Goal: Information Seeking & Learning: Learn about a topic

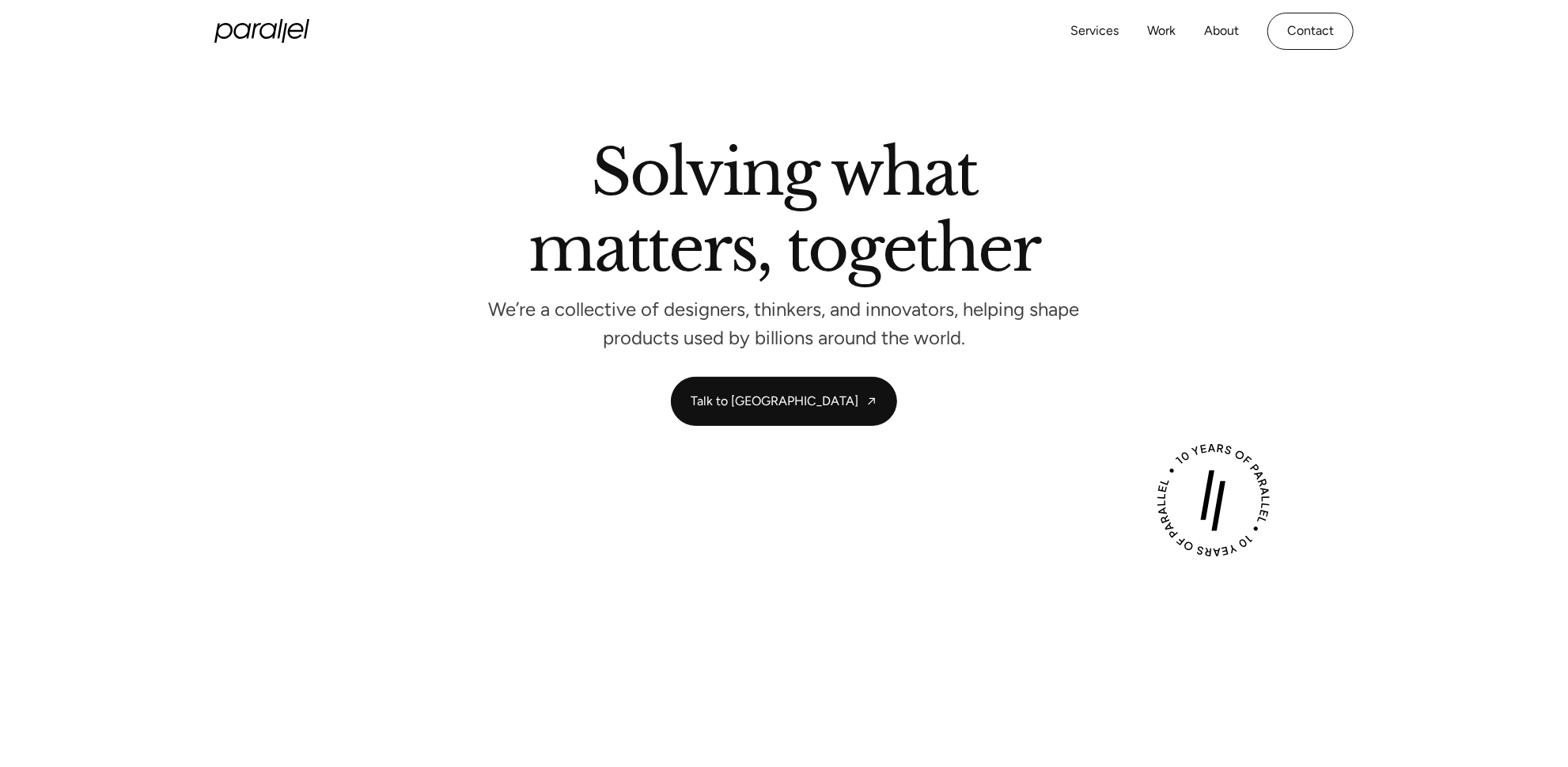
click at [1146, 26] on div "Services Work About Careers Contact" at bounding box center [1213, 30] width 283 height 37
click at [1156, 39] on link "Work" at bounding box center [1162, 31] width 28 height 23
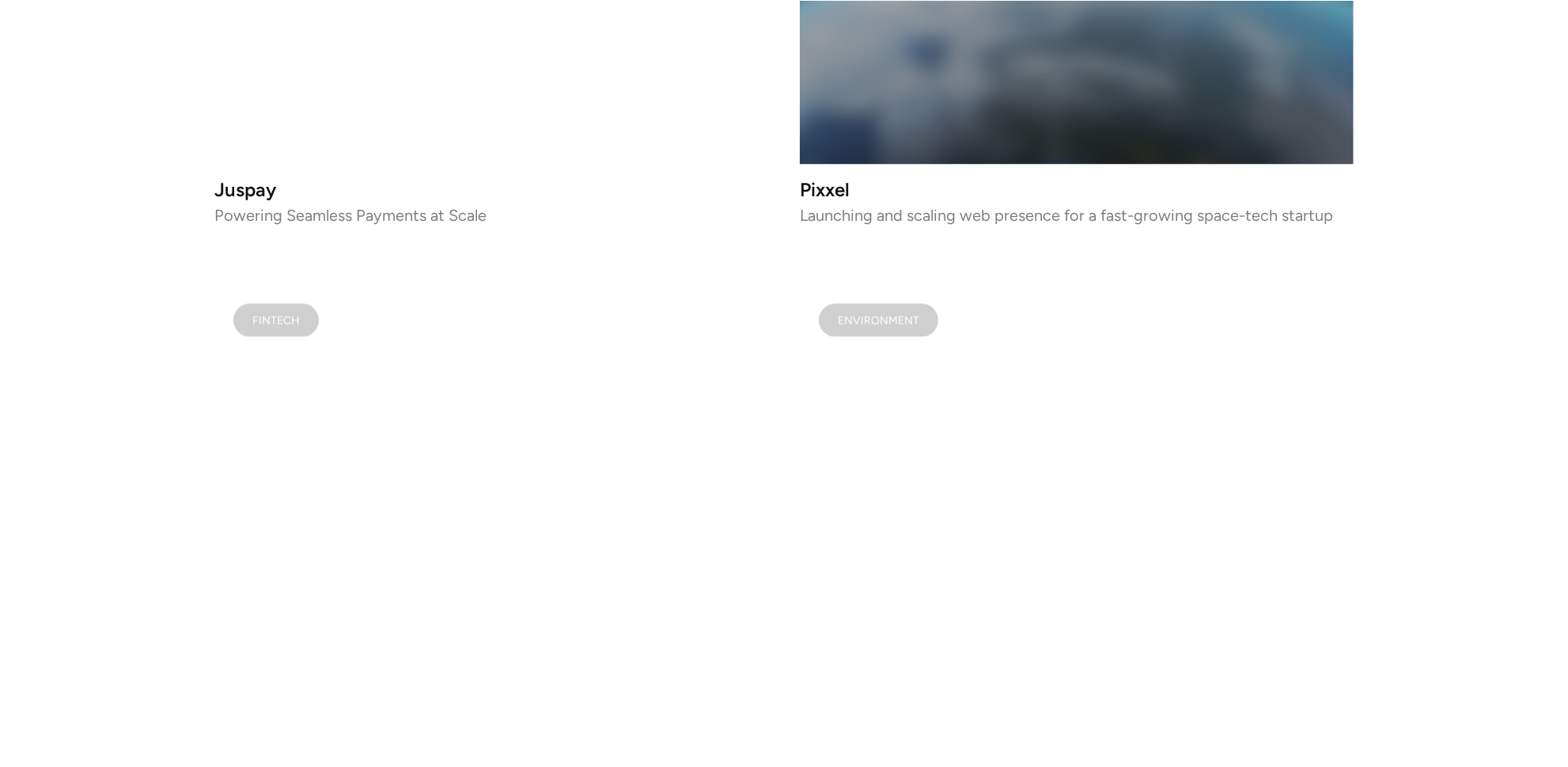
scroll to position [2399, 0]
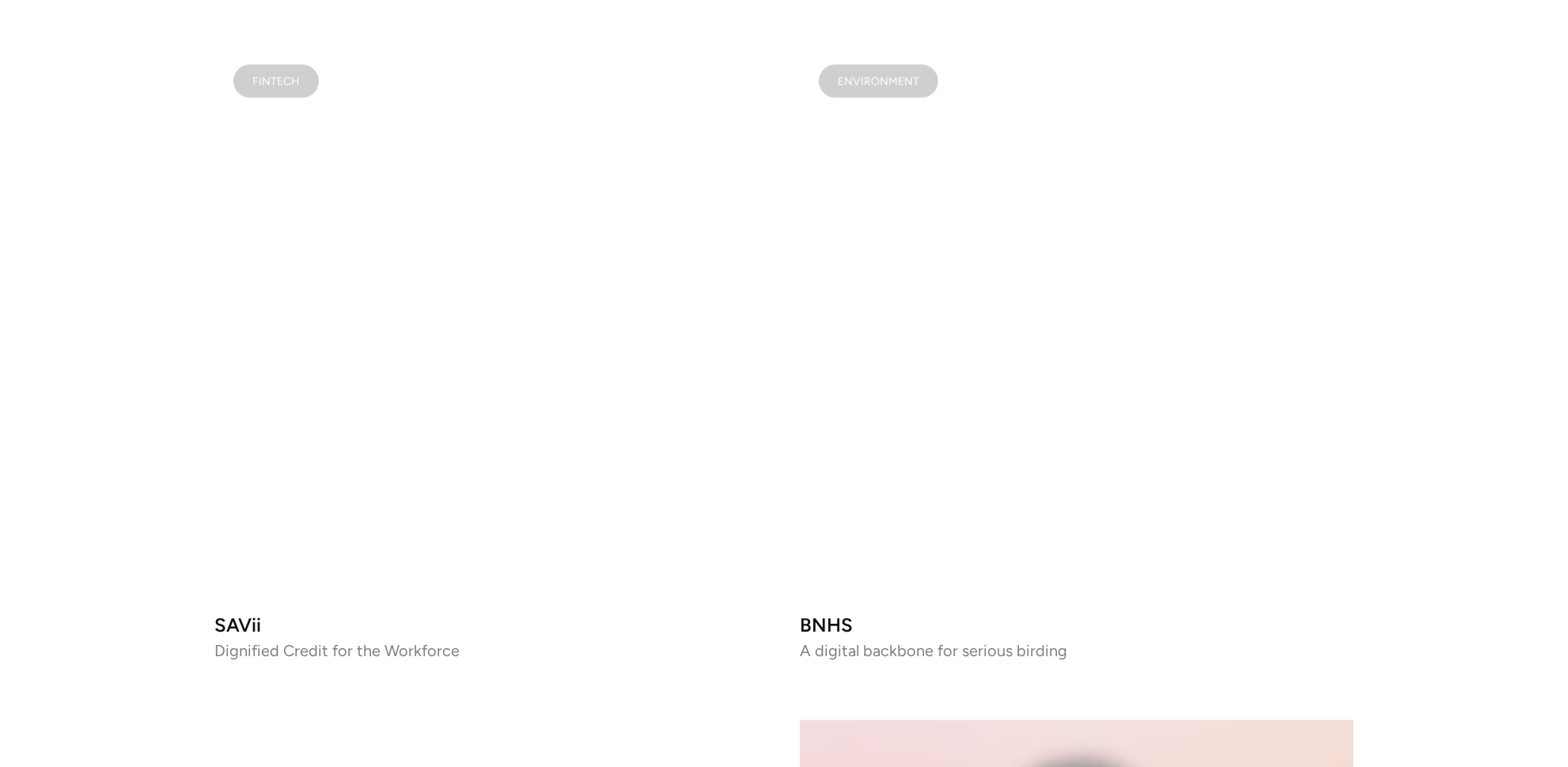
click at [897, 338] on video at bounding box center [1076, 322] width 553 height 554
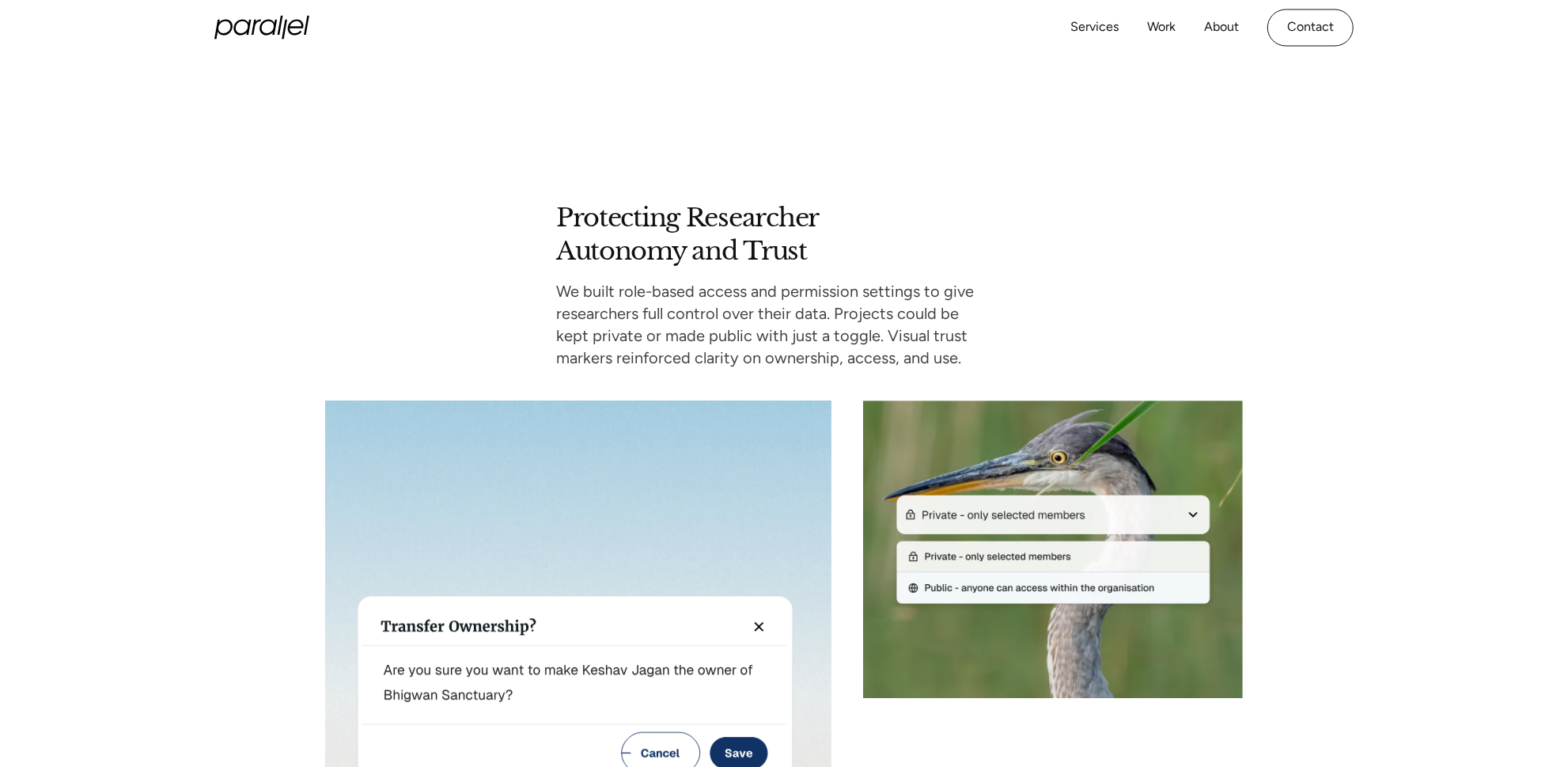
scroll to position [3520, 0]
